Goal: Ask a question

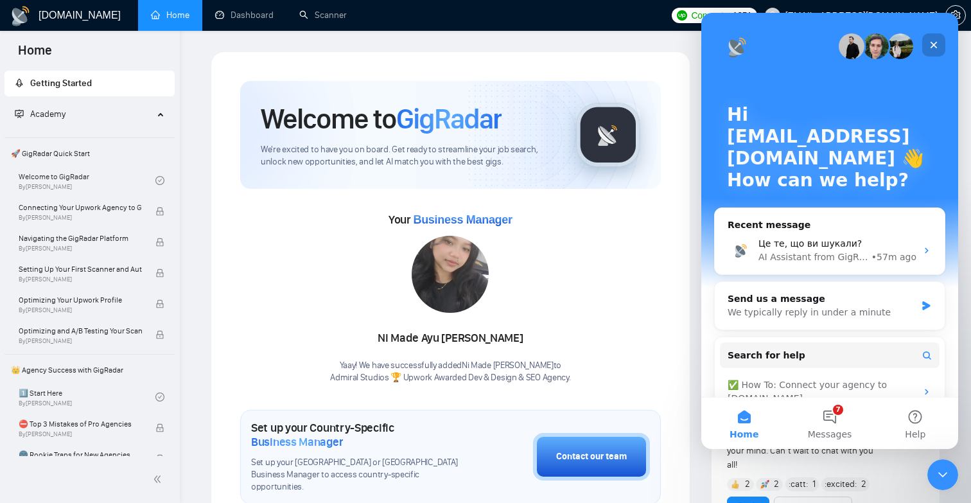
click at [931, 45] on icon "Close" at bounding box center [934, 45] width 10 height 10
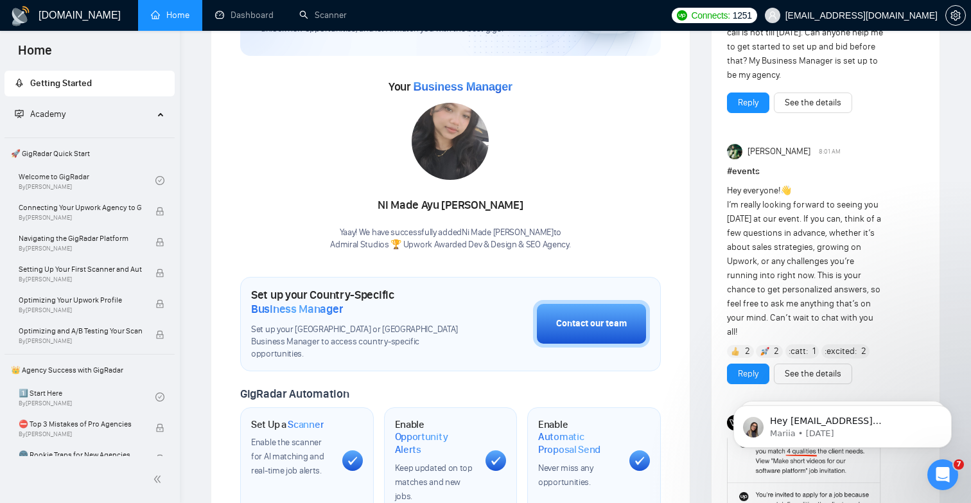
scroll to position [134, 0]
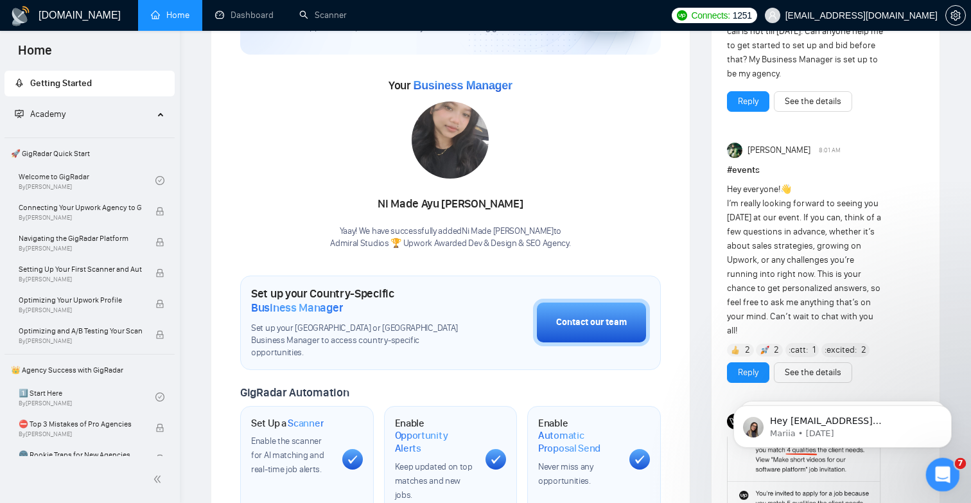
click at [941, 478] on icon "Open Intercom Messenger" at bounding box center [941, 473] width 21 height 21
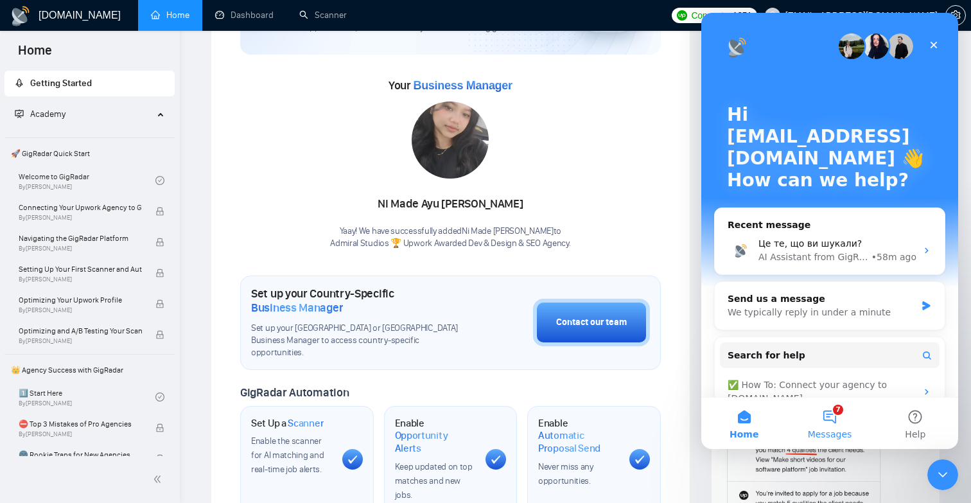
click at [824, 430] on span "Messages" at bounding box center [830, 434] width 44 height 9
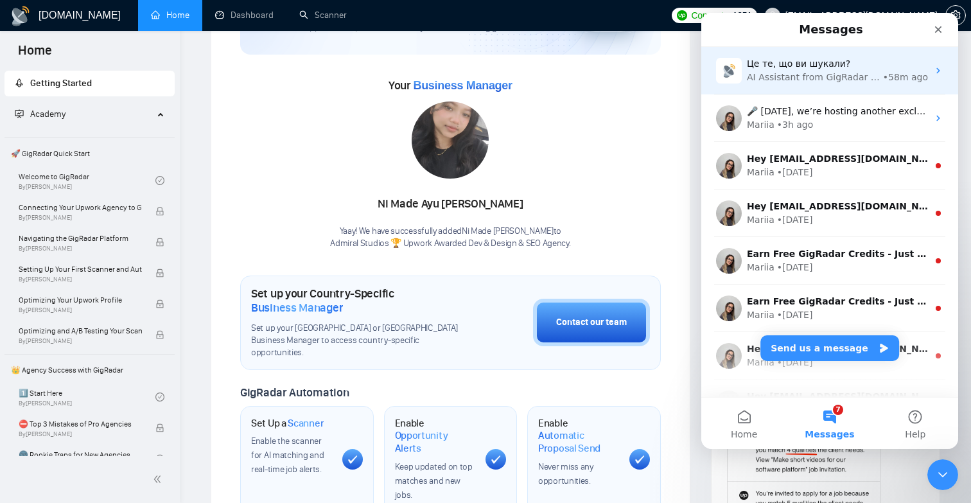
click at [799, 69] on span "Це те, що ви шукали?" at bounding box center [798, 63] width 103 height 10
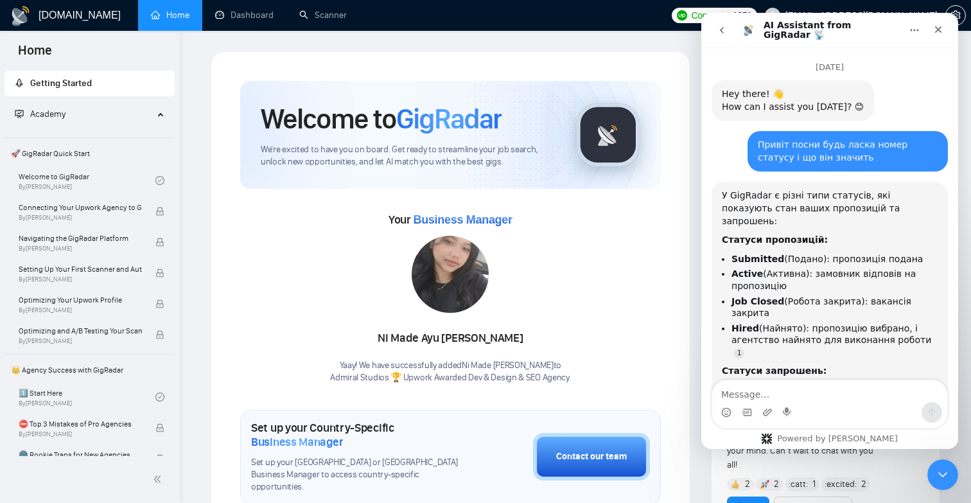
scroll to position [7317, 0]
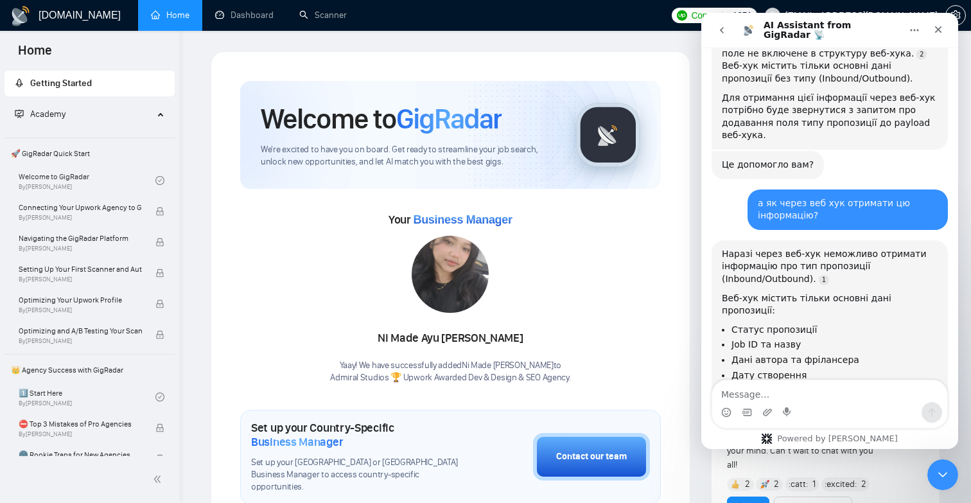
click at [780, 393] on textarea "Message…" at bounding box center [829, 391] width 235 height 22
type textarea "x"
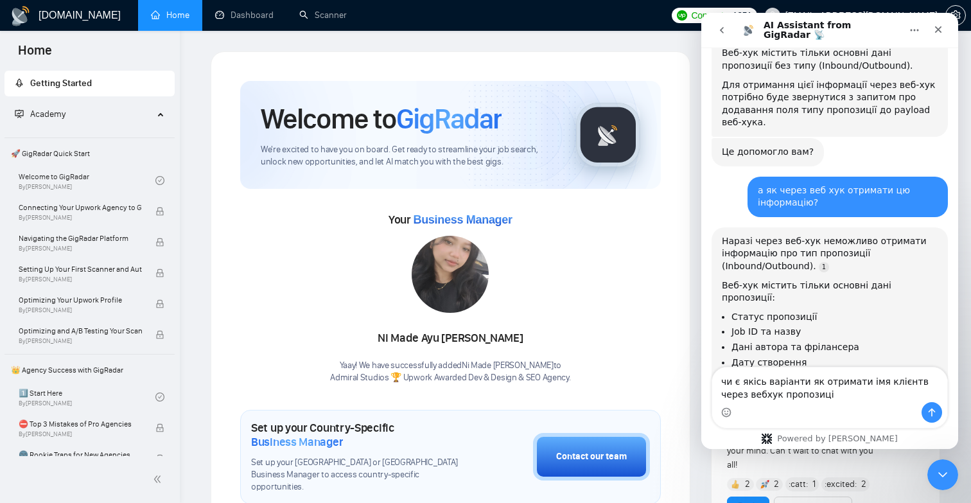
type textarea "чи є якісь варіанти як отримати імя клієнтв через вебхук пропозицій"
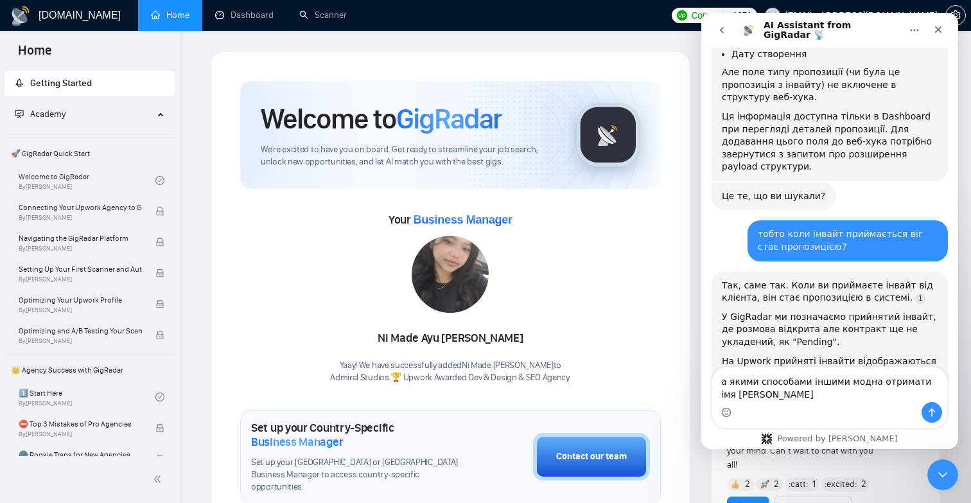
scroll to position [7639, 0]
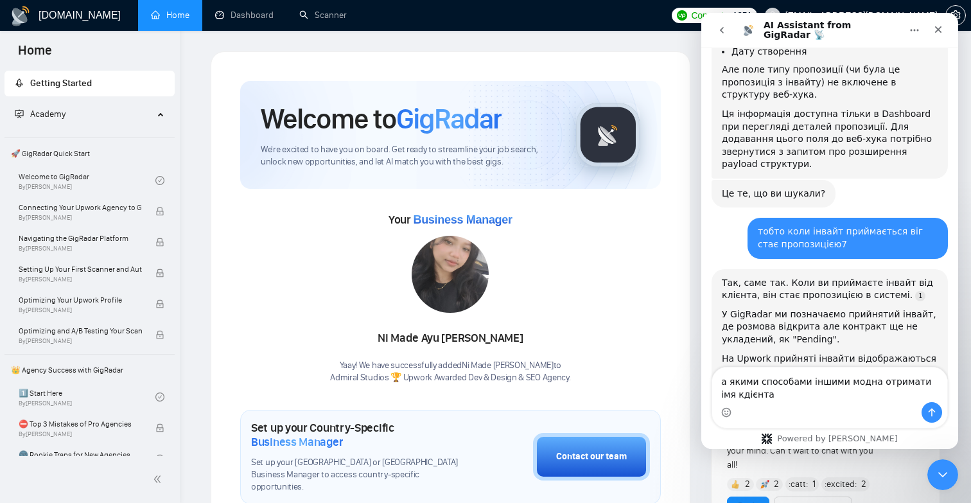
type textarea "а якими способами іншими модна отримати імя кдієнта?"
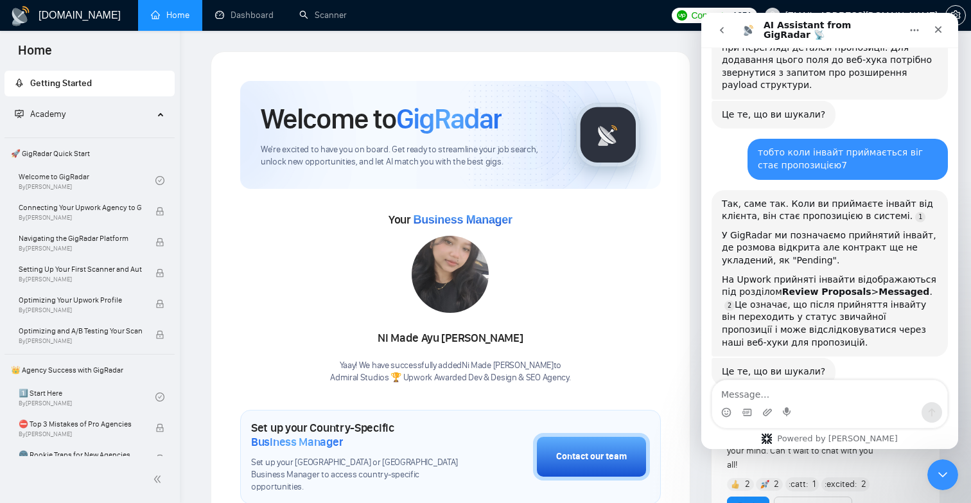
scroll to position [7718, 0]
click at [908, 32] on button "Home" at bounding box center [915, 30] width 24 height 24
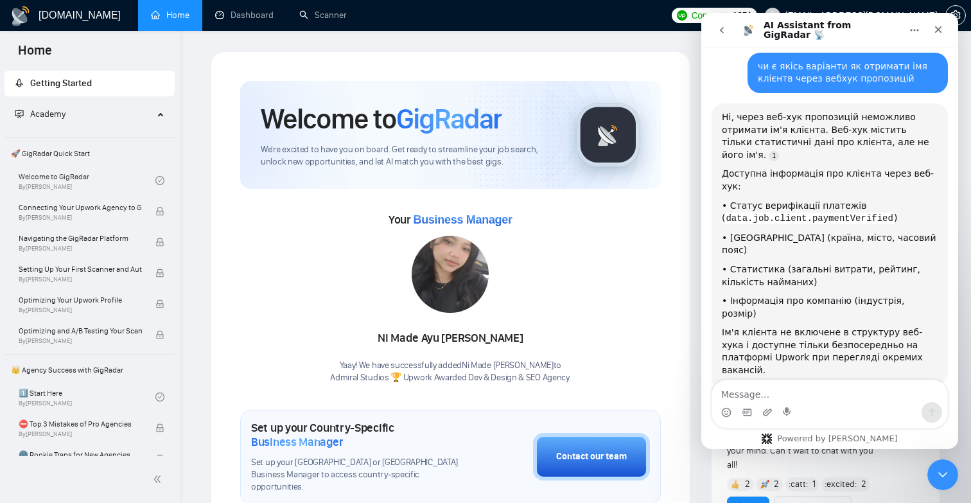
scroll to position [8063, 0]
